Goal: Go to known website: Access a specific website the user already knows

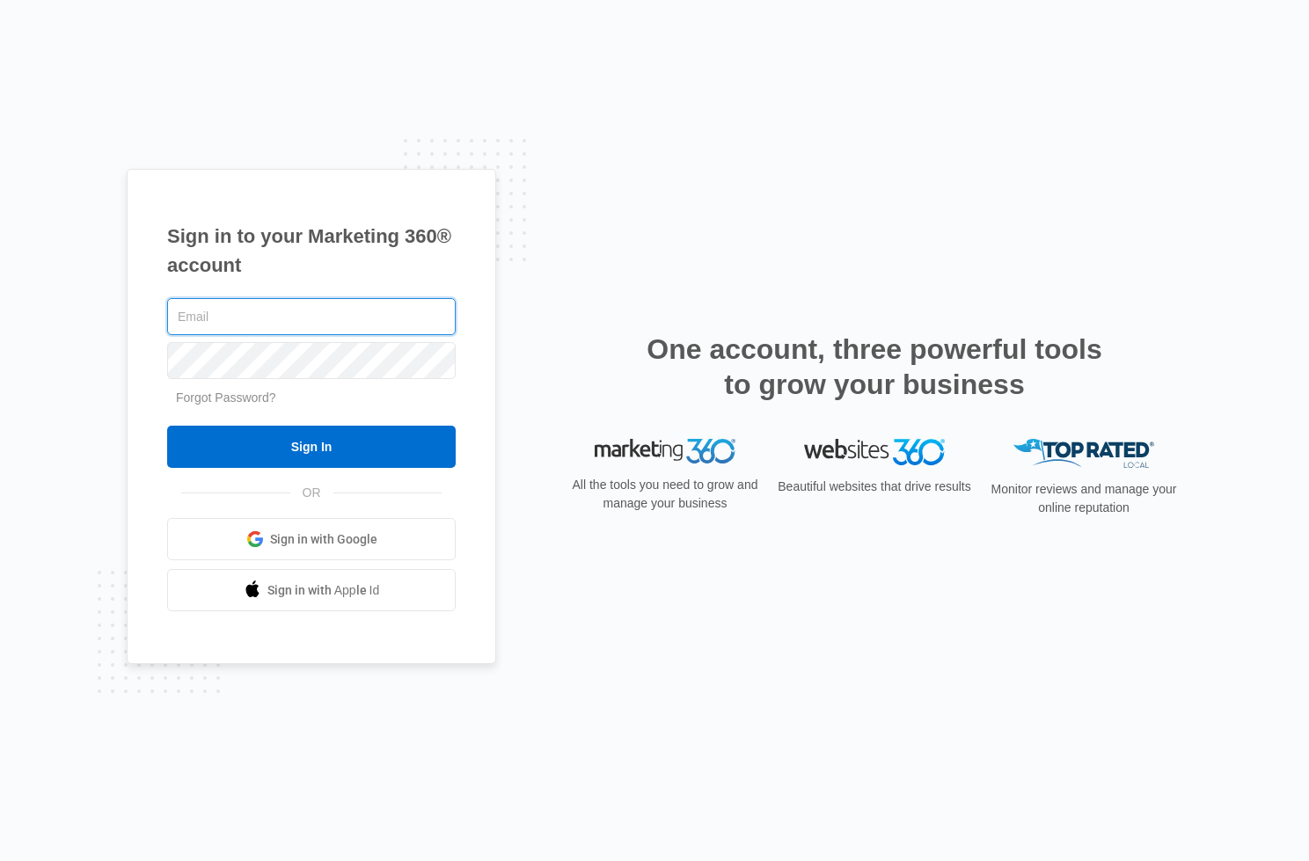
click at [287, 318] on input "text" at bounding box center [311, 316] width 288 height 37
type input "[PERSON_NAME][EMAIL_ADDRESS][PERSON_NAME][DOMAIN_NAME]"
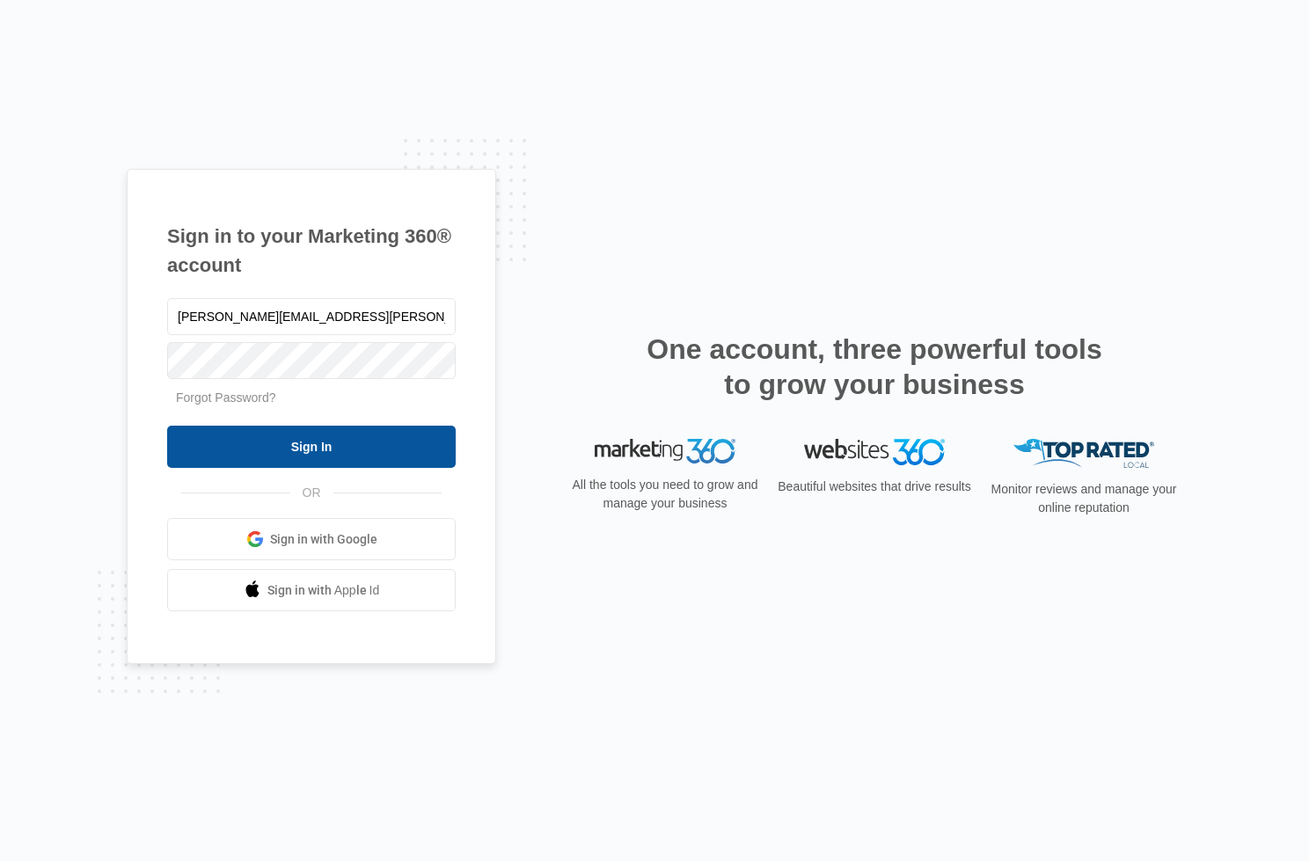
click at [334, 440] on input "Sign In" at bounding box center [311, 447] width 288 height 42
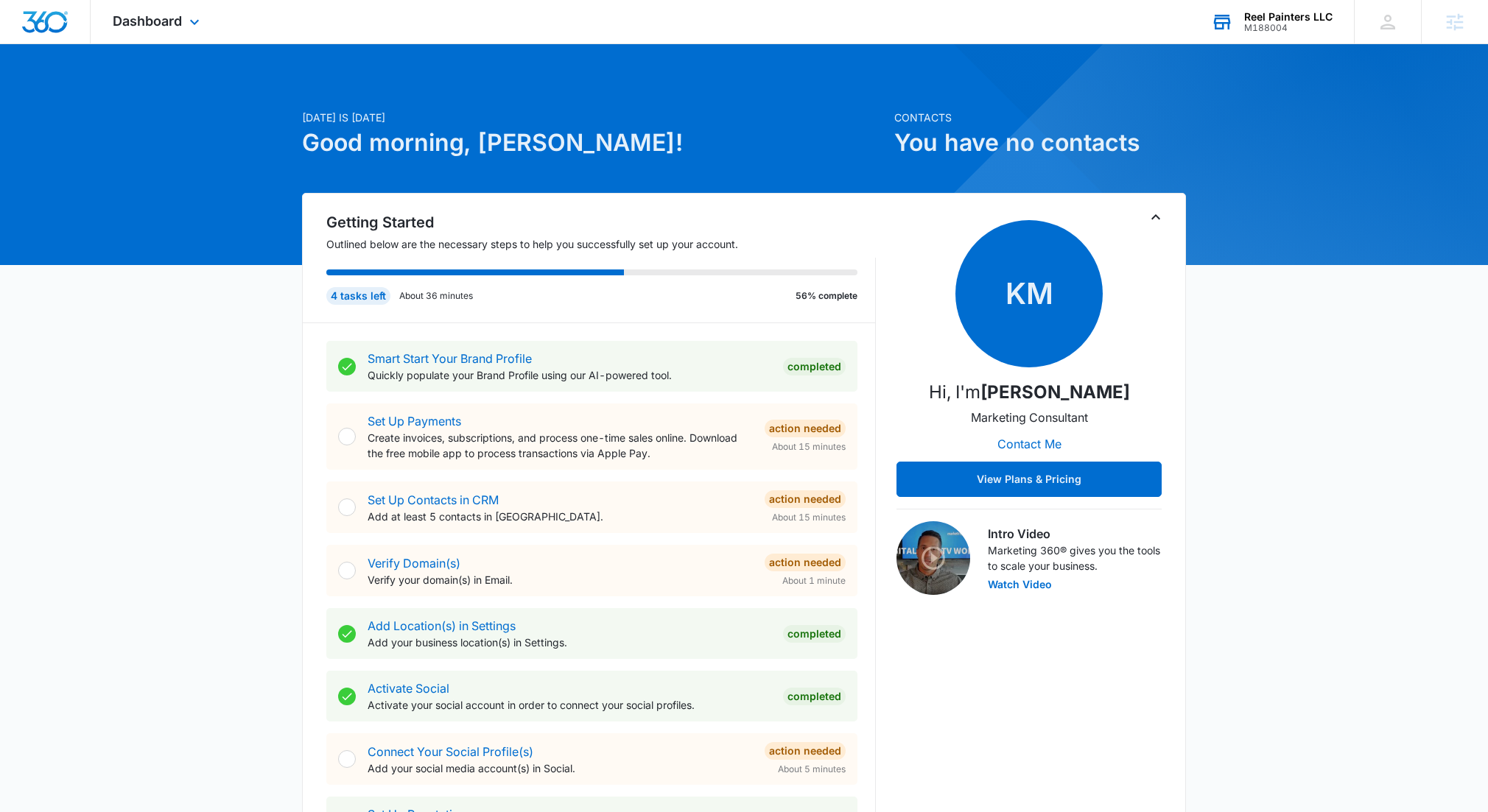
click at [1095, 15] on div "Reel Painters LLC" at bounding box center [1288, 17] width 89 height 12
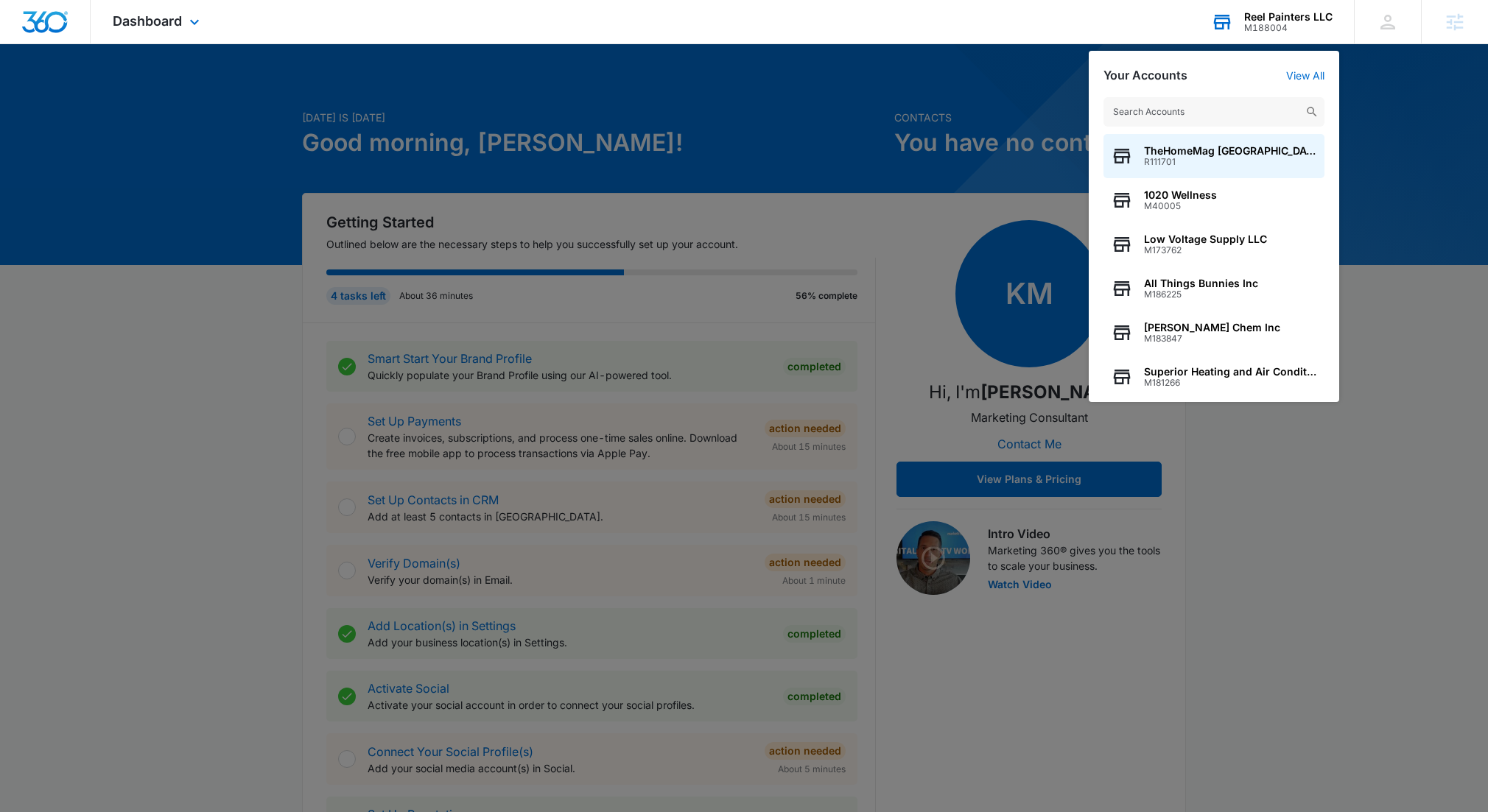
click at [1095, 107] on input "text" at bounding box center [1214, 111] width 221 height 29
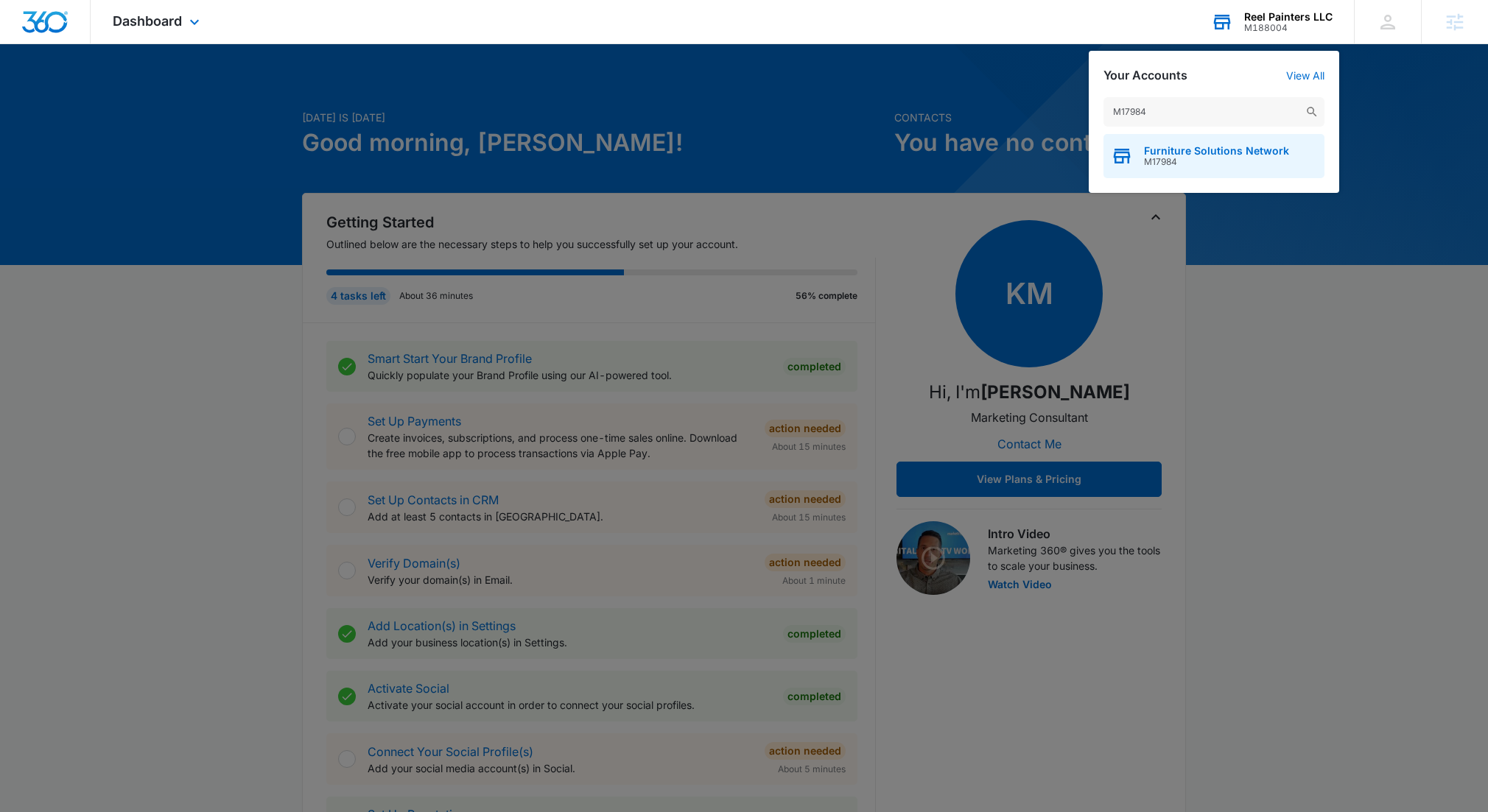
type input "M17984"
click at [1095, 149] on span "Furniture Solutions Network" at bounding box center [1216, 151] width 145 height 12
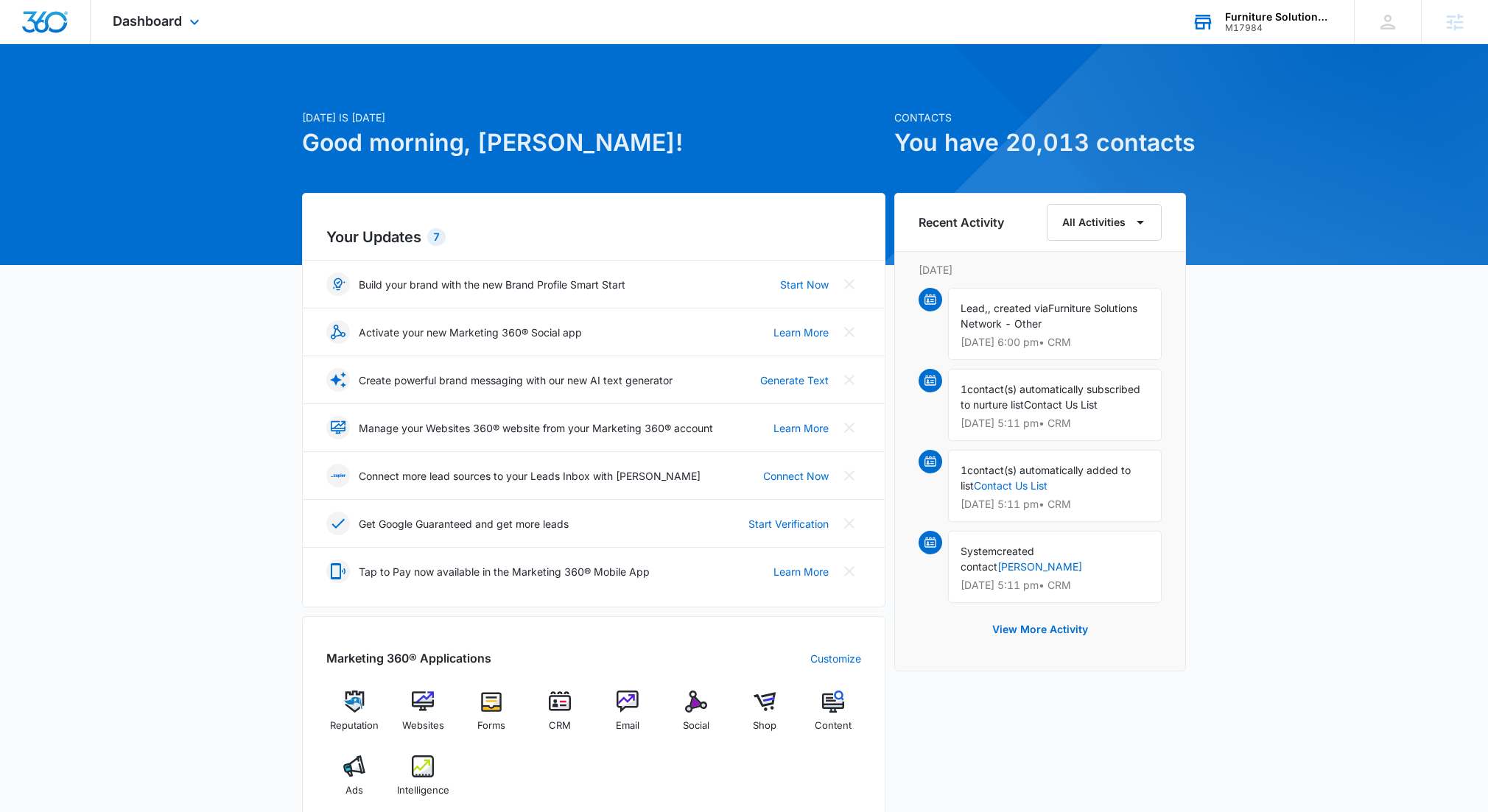
click at [176, 9] on div "Dashboard Apps Reputation Websites Forms CRM Email Social Shop Content Ads Inte…" at bounding box center [157, 22] width 135 height 44
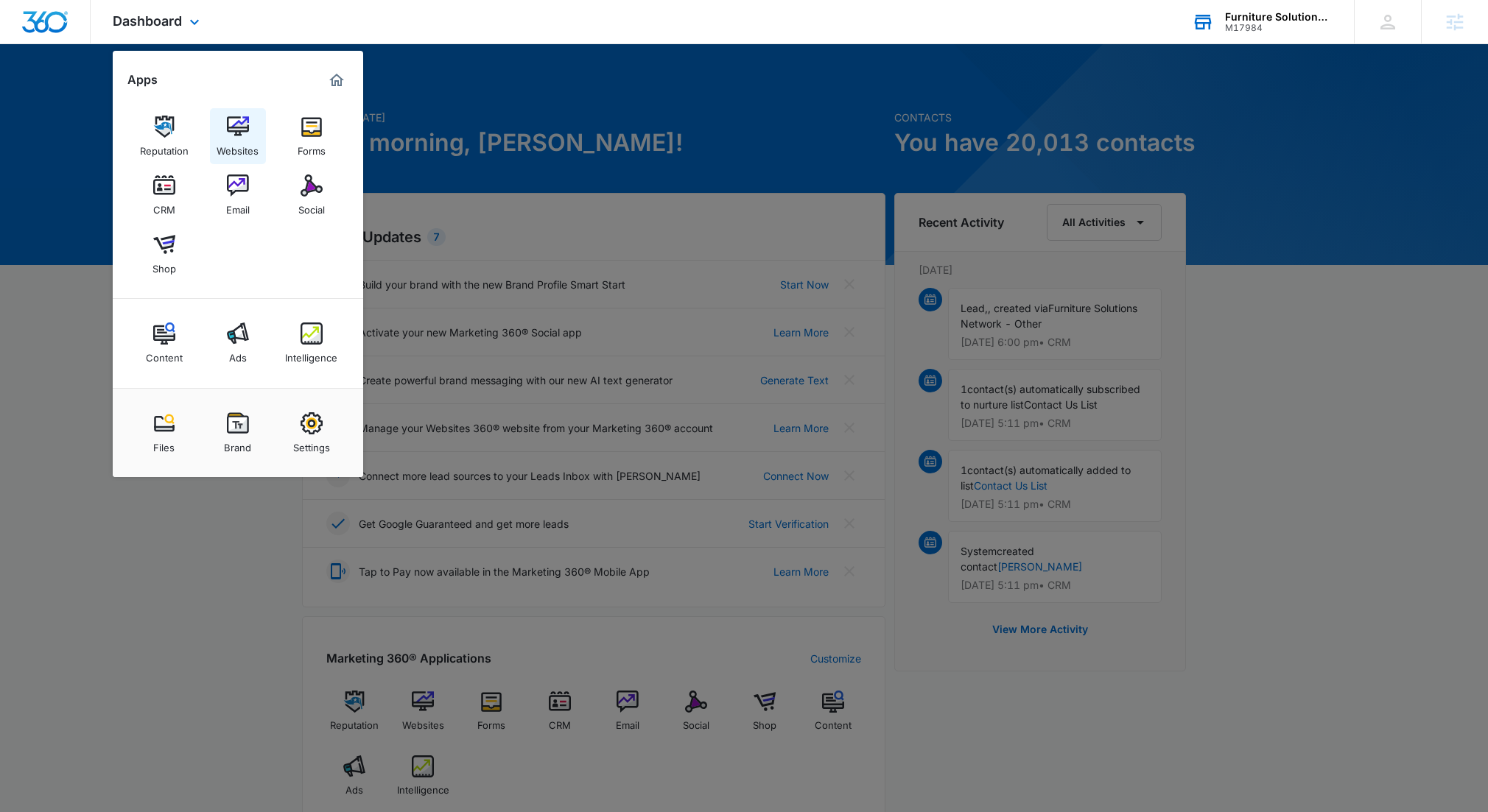
click at [239, 124] on img at bounding box center [238, 126] width 22 height 22
